Goal: Task Accomplishment & Management: Manage account settings

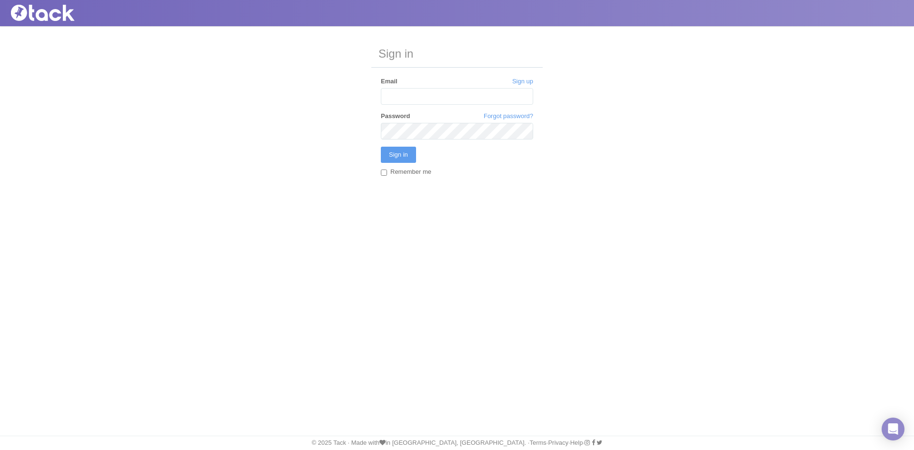
type input "[EMAIL_ADDRESS][PERSON_NAME][DOMAIN_NAME]"
click at [384, 169] on label "Remember me" at bounding box center [406, 172] width 50 height 10
click at [384, 169] on input "Remember me" at bounding box center [384, 172] width 6 height 6
checkbox input "true"
click at [387, 154] on input "Sign in" at bounding box center [398, 155] width 35 height 16
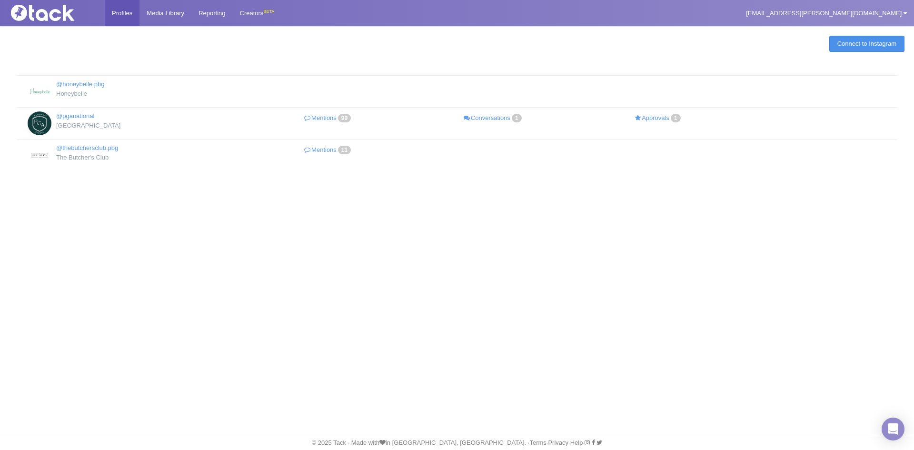
click at [874, 47] on link "Connect to Instagram" at bounding box center [866, 44] width 75 height 16
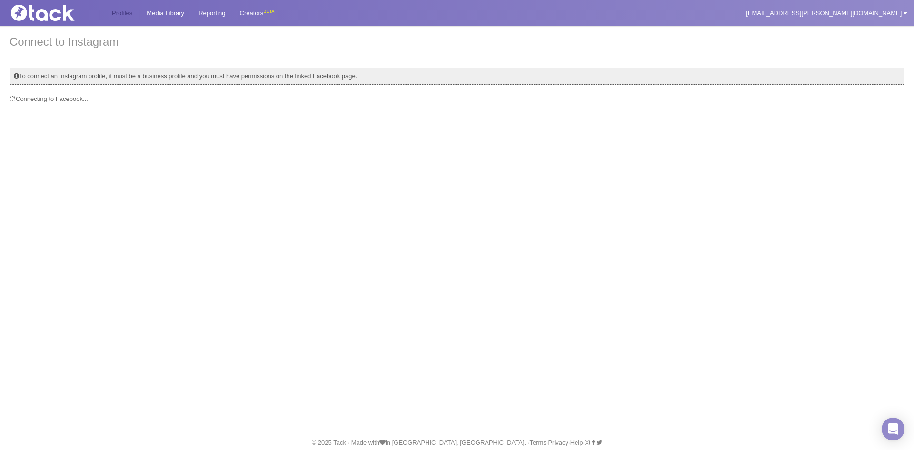
click at [123, 9] on link "Profiles" at bounding box center [122, 13] width 35 height 26
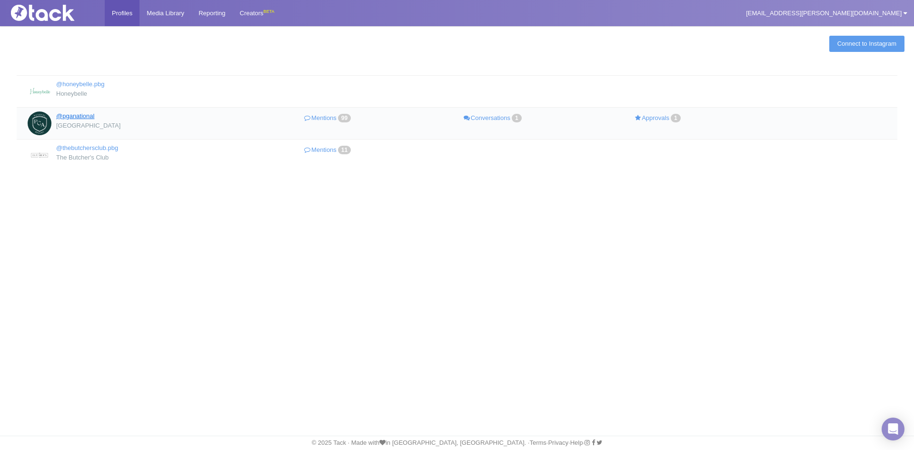
click at [66, 118] on link "@pganational" at bounding box center [75, 115] width 38 height 7
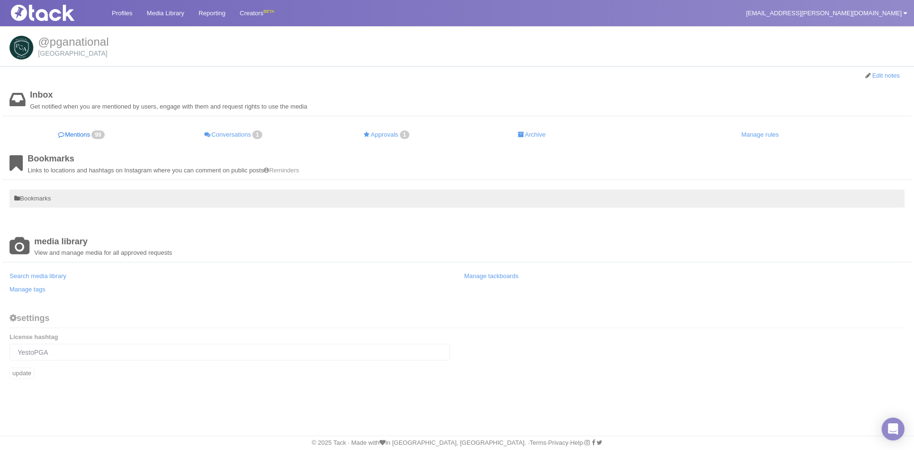
click at [93, 134] on link "Mentions 99" at bounding box center [82, 135] width 145 height 19
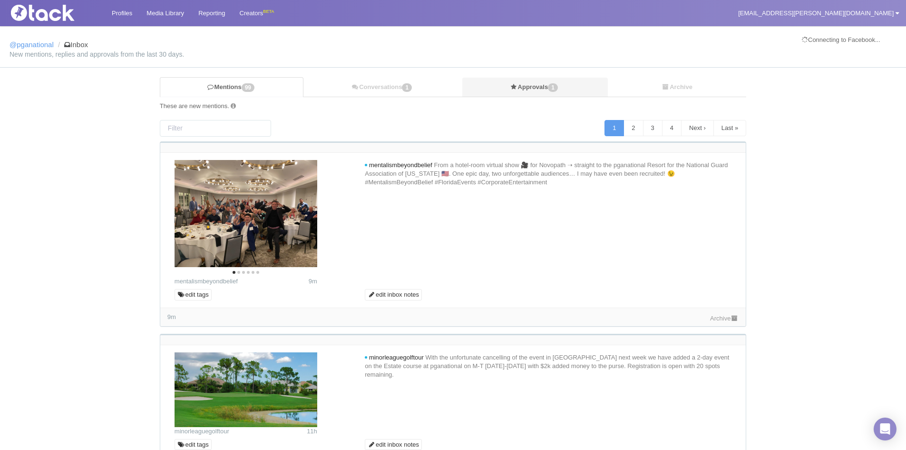
click at [565, 89] on link "Approvals 1" at bounding box center [535, 88] width 146 height 20
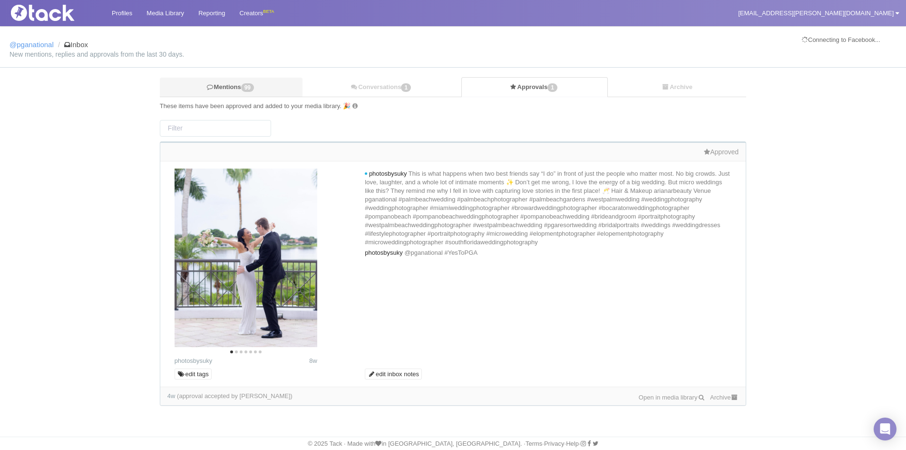
click at [214, 82] on link "Mentions 99" at bounding box center [231, 88] width 143 height 20
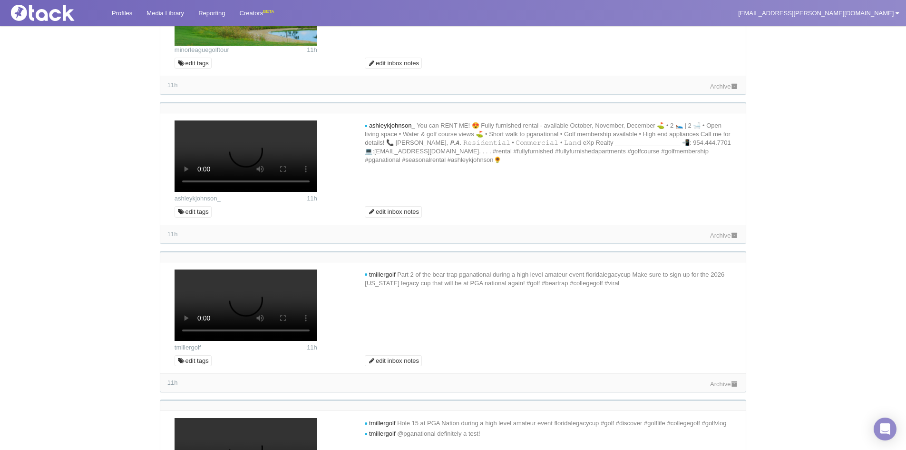
scroll to position [381, 0]
click at [718, 239] on link "Archive" at bounding box center [724, 235] width 29 height 7
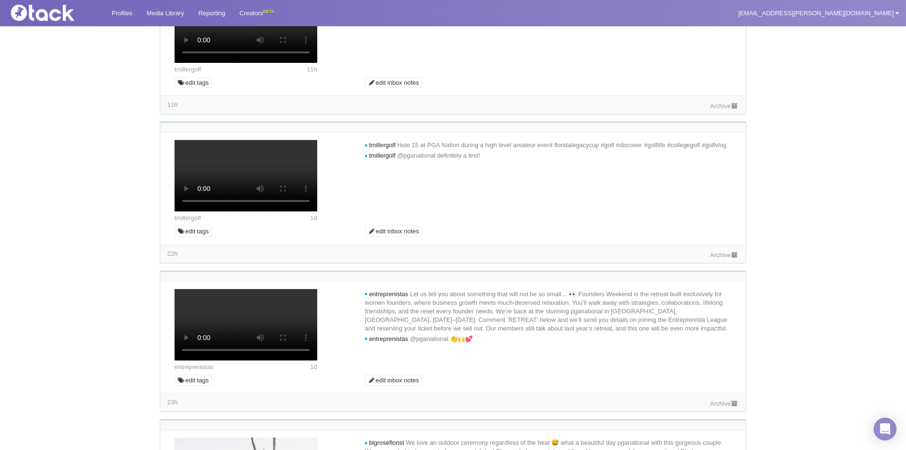
scroll to position [714, 0]
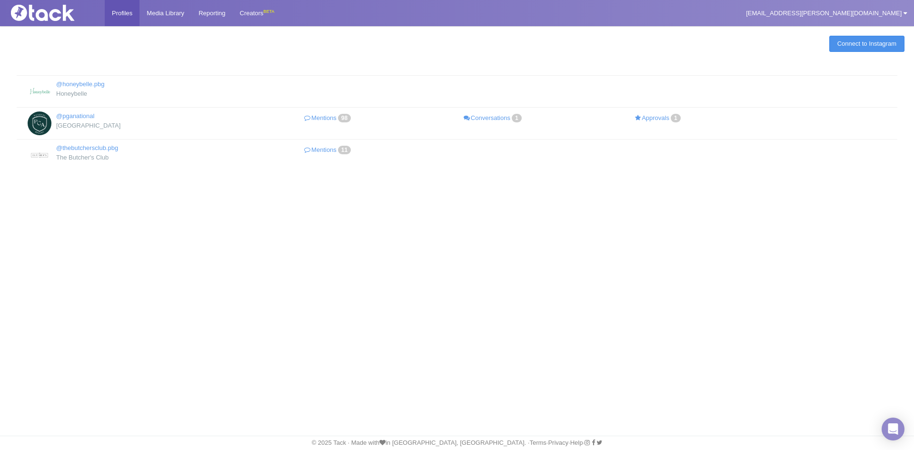
click at [864, 43] on link "Connect to Instagram" at bounding box center [866, 44] width 75 height 16
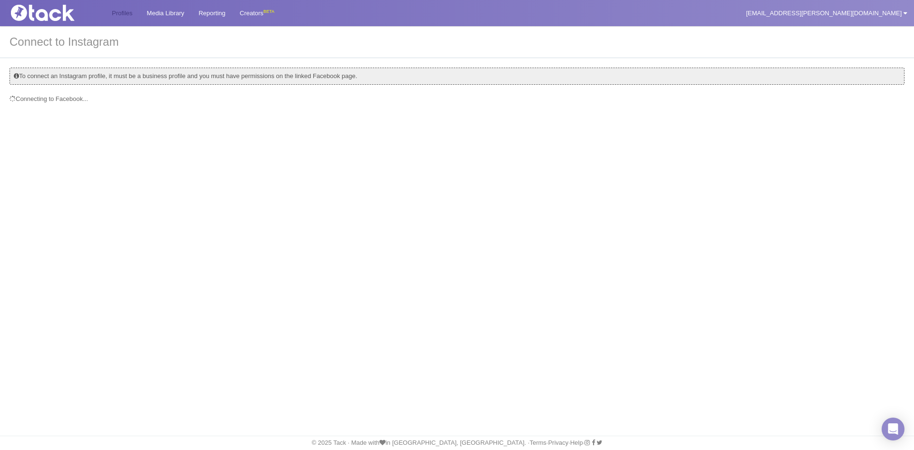
click at [129, 9] on link "Profiles" at bounding box center [122, 13] width 35 height 26
